Goal: Transaction & Acquisition: Purchase product/service

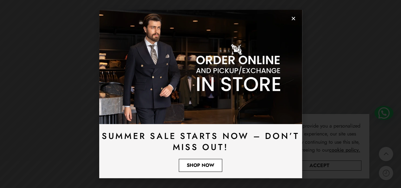
click at [195, 167] on span "Shop Now" at bounding box center [201, 165] width 28 height 5
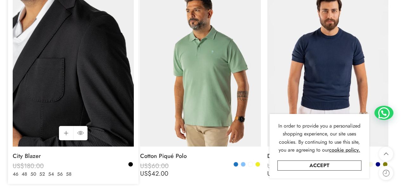
scroll to position [158, 0]
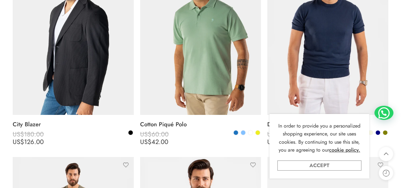
click at [315, 162] on link "Accept" at bounding box center [319, 166] width 84 height 10
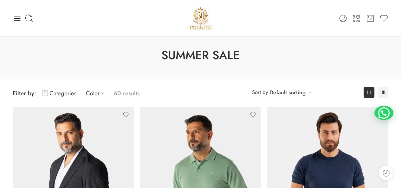
scroll to position [0, 0]
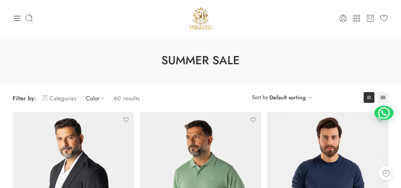
click at [60, 97] on link "Categories" at bounding box center [59, 98] width 34 height 15
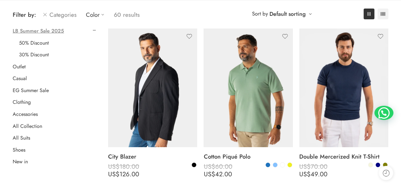
scroll to position [95, 0]
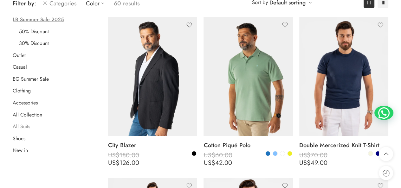
click at [22, 125] on link "All Suits" at bounding box center [21, 127] width 17 height 6
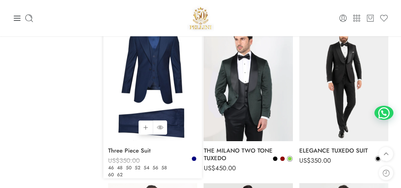
scroll to position [1031, 0]
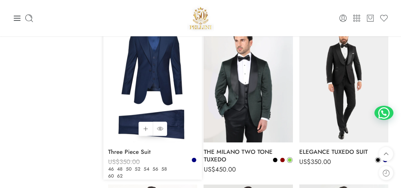
click at [158, 86] on img at bounding box center [152, 83] width 89 height 119
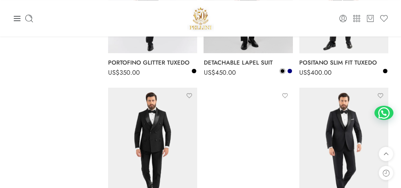
scroll to position [810, 0]
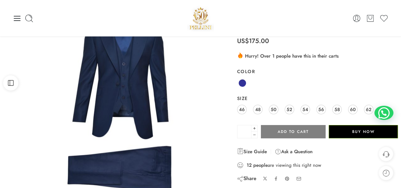
scroll to position [32, 0]
